Goal: Task Accomplishment & Management: Manage account settings

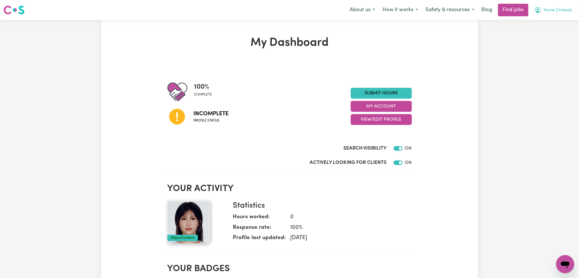
click at [556, 9] on span "Yoona (Unique)" at bounding box center [558, 10] width 28 height 6
click at [548, 38] on link "Logout" at bounding box center [553, 43] width 45 height 11
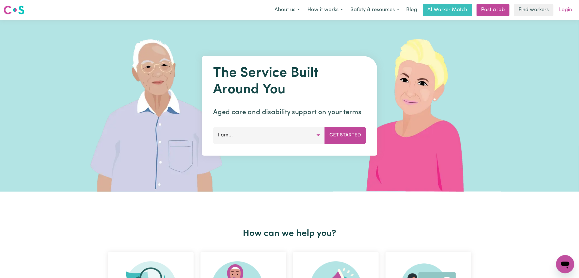
click at [565, 9] on link "Login" at bounding box center [566, 10] width 20 height 13
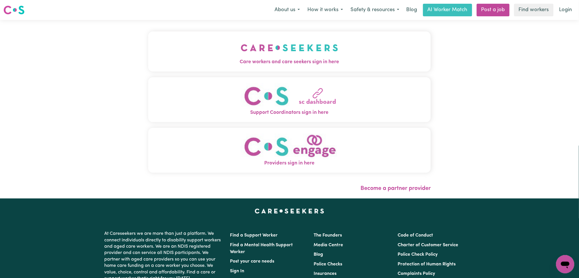
click at [241, 54] on img "Care workers and care seekers sign in here" at bounding box center [289, 47] width 97 height 21
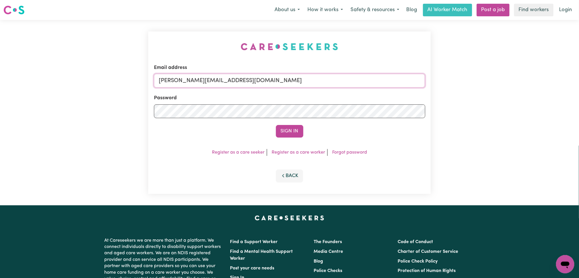
drag, startPoint x: 221, startPoint y: 77, endPoint x: 216, endPoint y: 84, distance: 8.6
click at [221, 77] on input "[PERSON_NAME][EMAIL_ADDRESS][DOMAIN_NAME]" at bounding box center [290, 81] width 272 height 14
drag, startPoint x: 189, startPoint y: 74, endPoint x: 360, endPoint y: 75, distance: 171.8
click at [360, 75] on input "Superuser~[EMAIL_ADDRESS][DOMAIN_NAME]" at bounding box center [290, 81] width 272 height 14
click at [292, 137] on button "Sign In" at bounding box center [289, 131] width 27 height 13
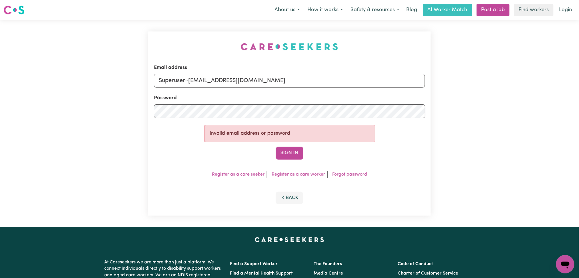
click at [290, 133] on p "Invalid email address or password" at bounding box center [290, 133] width 161 height 7
click at [240, 80] on input "Superuser~[EMAIL_ADDRESS][DOMAIN_NAME]" at bounding box center [290, 81] width 272 height 14
click at [276, 147] on button "Sign In" at bounding box center [289, 153] width 27 height 13
paste input "moreish007@hotma"
drag, startPoint x: 189, startPoint y: 81, endPoint x: 357, endPoint y: 84, distance: 168.1
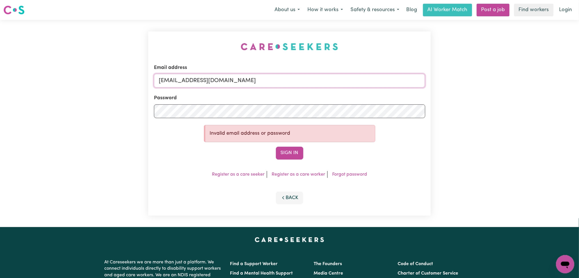
click at [357, 84] on input "[EMAIL_ADDRESS][DOMAIN_NAME]" at bounding box center [290, 81] width 272 height 14
type input "Superuser~[EMAIL_ADDRESS][DOMAIN_NAME]"
click at [281, 160] on div "Email address Superuser~[EMAIL_ADDRESS][DOMAIN_NAME] Password Invalid email add…" at bounding box center [289, 123] width 283 height 184
click at [285, 153] on button "Sign In" at bounding box center [289, 153] width 27 height 13
